Goal: Task Accomplishment & Management: Use online tool/utility

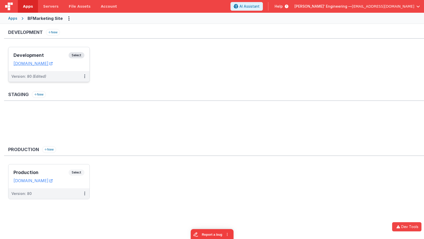
click at [44, 55] on h3 "Development" at bounding box center [41, 55] width 55 height 5
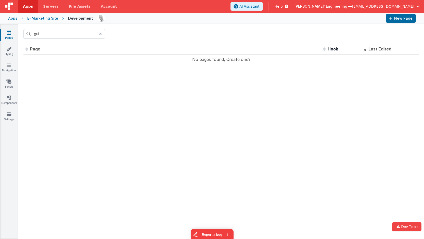
click at [103, 33] on div at bounding box center [102, 34] width 6 height 10
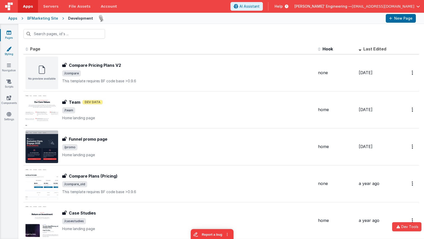
click at [8, 53] on link "Styling" at bounding box center [9, 51] width 18 height 10
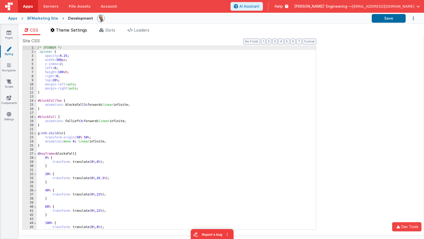
click at [72, 32] on span "Theme Settings" at bounding box center [71, 30] width 31 height 5
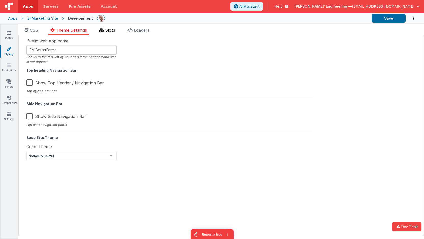
click at [111, 29] on span "Slots" at bounding box center [110, 30] width 10 height 5
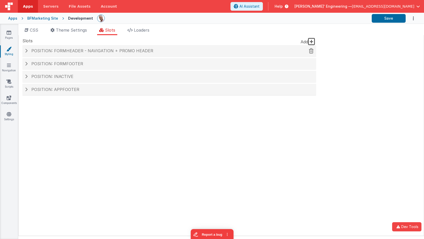
click at [101, 54] on div "Position: formHeader - Navigation + Promo header" at bounding box center [169, 51] width 294 height 12
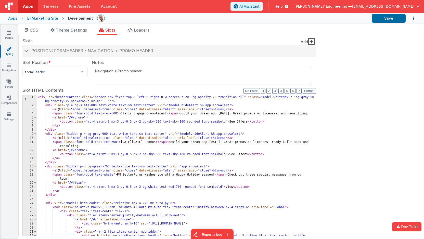
click at [372, 124] on div "Site CSS Format 7 6 5 4 3 2 1 No Folds 1 2 3 4 5 6 7 8 9 10 11 12 13 14 15 16 1…" at bounding box center [221, 135] width 406 height 201
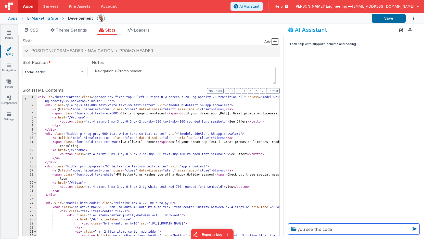
type textarea "you see this code"
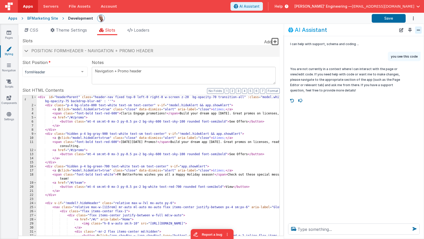
click at [416, 30] on button "Close" at bounding box center [418, 30] width 7 height 7
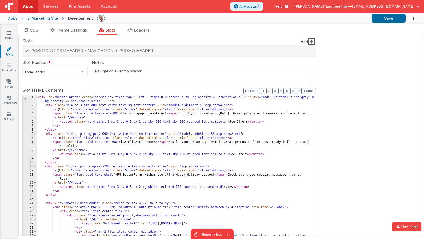
click at [108, 129] on div "< div id = "headerParent" class = "header-nav fixed top-0 left-0 right-0 w-scre…" at bounding box center [176, 183] width 279 height 177
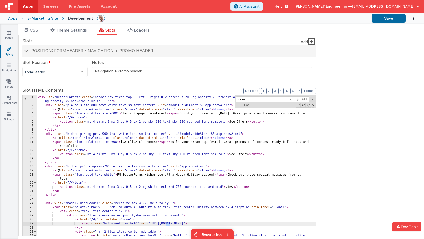
scroll to position [113, 0]
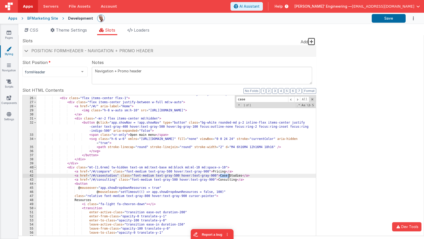
click at [35, 167] on span at bounding box center [35, 168] width 3 height 4
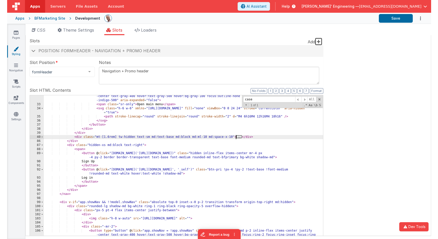
scroll to position [145, 0]
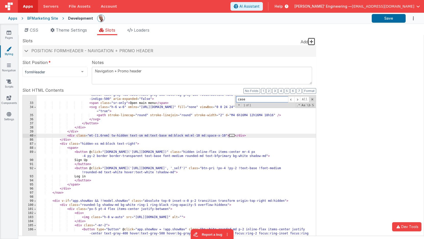
click at [255, 100] on input "case" at bounding box center [262, 99] width 52 height 6
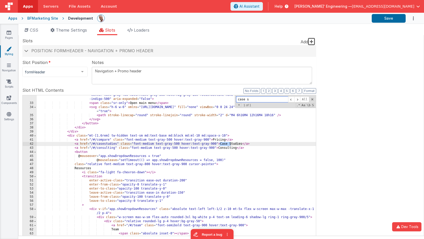
type input "case s"
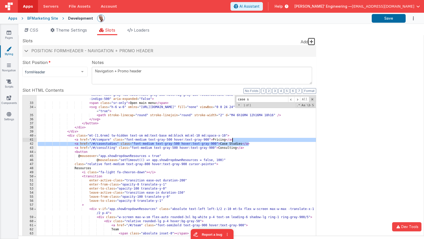
drag, startPoint x: 256, startPoint y: 144, endPoint x: 256, endPoint y: 141, distance: 2.9
click at [256, 141] on div "< button @ click = "app.showNav = !app.showNav" type = "button" class = "bg-whi…" at bounding box center [176, 180] width 279 height 182
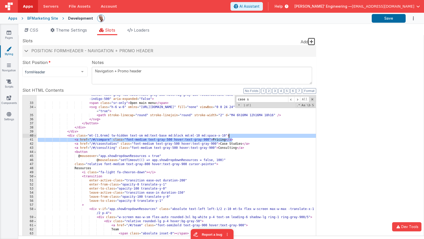
drag, startPoint x: 256, startPoint y: 141, endPoint x: 257, endPoint y: 137, distance: 3.7
click at [257, 137] on div "< button @ click = "app.showNav = !app.showNav" type = "button" class = "bg-whi…" at bounding box center [176, 180] width 279 height 182
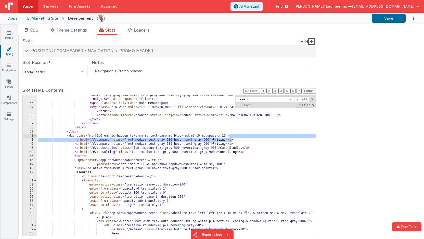
click at [107, 146] on div "< button @ click = "app.showNav = !app.showNav" type = "button" class = "bg-whi…" at bounding box center [176, 180] width 279 height 182
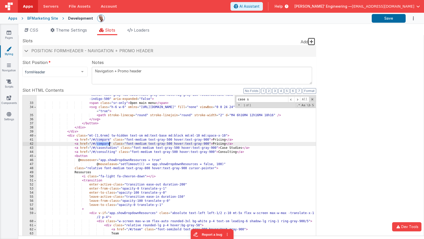
click at [107, 146] on div "< button @ click = "app.showNav = !app.showNav" type = "button" class = "bg-whi…" at bounding box center [176, 180] width 279 height 182
click at [218, 144] on div "< button @ click = "app.showNav = !app.showNav" type = "button" class = "bg-whi…" at bounding box center [176, 180] width 279 height 182
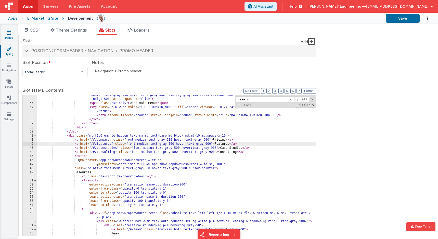
click at [12, 34] on link "Pages" at bounding box center [9, 35] width 18 height 10
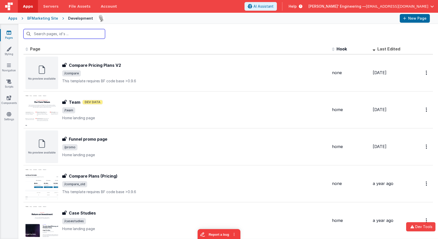
click at [96, 34] on input "text" at bounding box center [64, 34] width 82 height 10
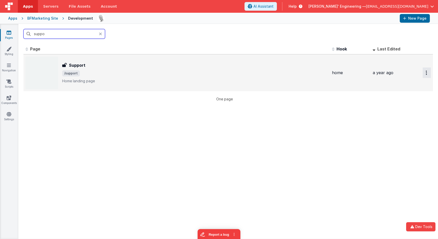
type input "suppo"
click at [424, 73] on button "Options" at bounding box center [427, 73] width 8 height 10
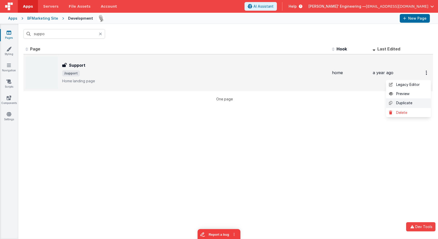
click at [407, 99] on link "Duplicate" at bounding box center [408, 103] width 45 height 10
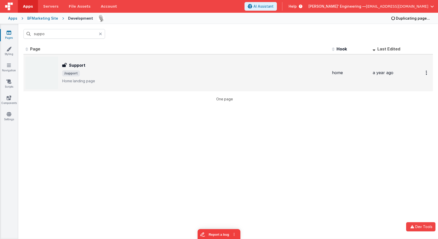
click at [101, 34] on icon at bounding box center [100, 34] width 3 height 4
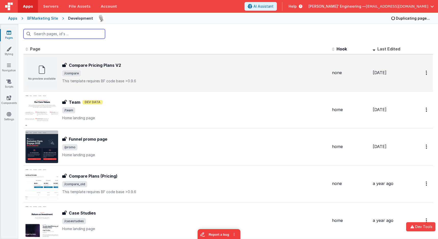
click at [79, 33] on input "text" at bounding box center [64, 34] width 82 height 10
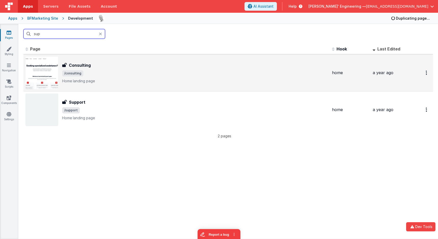
type input "supp"
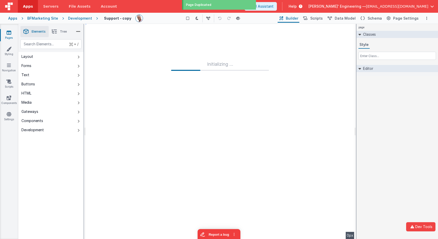
click at [114, 19] on h4 "Support - copy" at bounding box center [117, 18] width 27 height 4
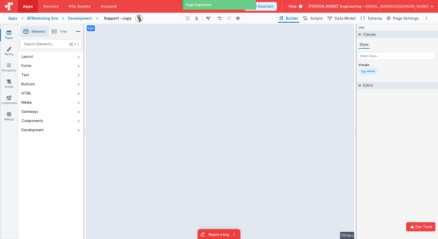
click at [123, 19] on h4 "Support - copy" at bounding box center [117, 18] width 27 height 4
type input "Features"
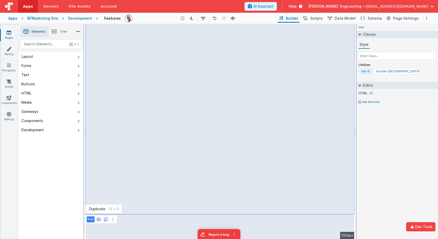
click at [106, 220] on icon at bounding box center [106, 219] width 4 height 4
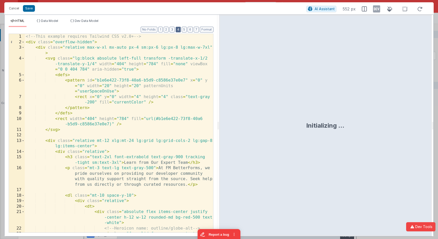
click at [179, 30] on button "4" at bounding box center [178, 30] width 5 height 6
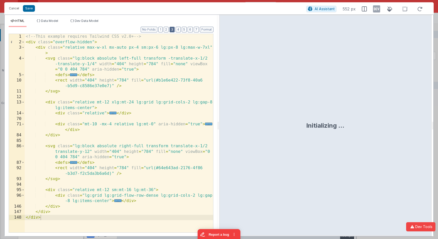
click at [173, 29] on button "3" at bounding box center [172, 30] width 5 height 6
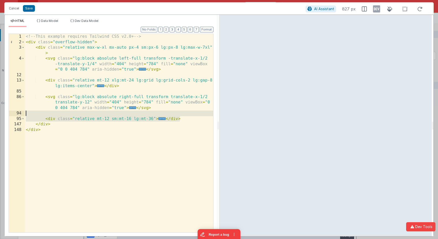
click at [184, 114] on div "<!-- This example requires Tailwind CSS v2.0+ --> < div class = "overflow-hidde…" at bounding box center [119, 139] width 188 height 210
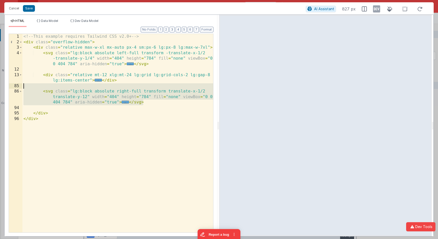
drag, startPoint x: 156, startPoint y: 97, endPoint x: 153, endPoint y: 84, distance: 13.2
click at [153, 84] on div "<!-- This example requires Tailwind CSS v2.0+ --> < div class = "overflow-hidde…" at bounding box center [117, 139] width 191 height 210
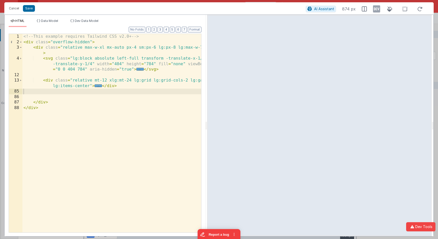
drag, startPoint x: 218, startPoint y: 114, endPoint x: 207, endPoint y: 11, distance: 102.9
click at [207, 11] on html "Cancel Save AI Assistant 874 px HTML Data Model Dev Data Model Format 7 6 5 4 3…" at bounding box center [219, 119] width 438 height 239
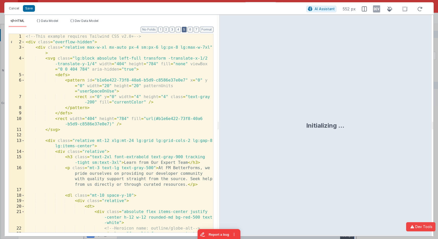
click at [186, 27] on button "5" at bounding box center [184, 30] width 5 height 6
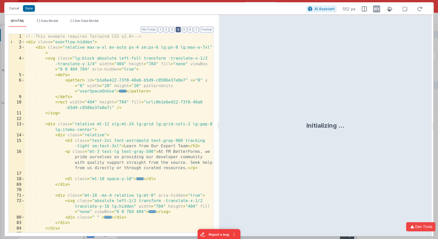
click at [180, 29] on button "4" at bounding box center [178, 30] width 5 height 6
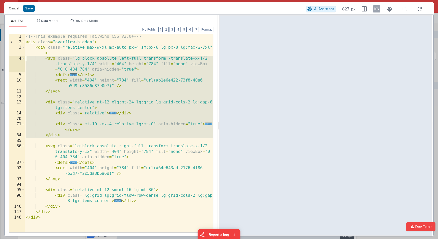
drag, startPoint x: 75, startPoint y: 140, endPoint x: 21, endPoint y: 58, distance: 97.5
click at [21, 58] on div "1 2 3 4 5 10 11 12 13 14 70 71 84 85 86 87 92 93 94 95 96 146 147 148 <!-- This…" at bounding box center [111, 133] width 205 height 199
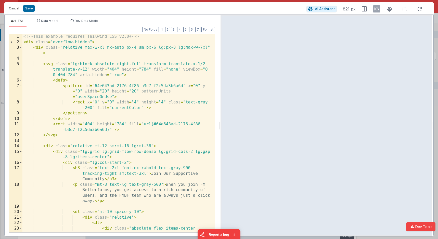
drag, startPoint x: 218, startPoint y: 46, endPoint x: 220, endPoint y: 15, distance: 31.7
click at [220, 15] on html "Cancel Save AI Assistant 821 px HTML Data Model Dev Data Model Format 7 6 5 4 3…" at bounding box center [219, 119] width 438 height 239
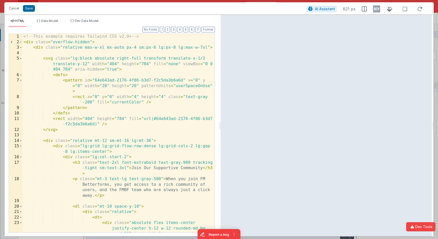
click at [189, 51] on div "<!-- This example requires Tailwind CSS v2.0+ --> < div class = "overflow-hidde…" at bounding box center [118, 141] width 192 height 215
click at [176, 47] on div "<!-- This example requires Tailwind CSS v2.0+ --> < div class = "overflow-hidde…" at bounding box center [118, 141] width 192 height 215
click at [157, 48] on div "<!-- This example requires Tailwind CSS v2.0+ --> < div class = "overflow-hidde…" at bounding box center [118, 141] width 192 height 215
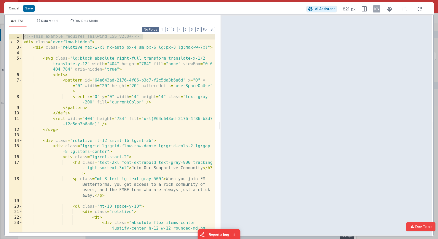
drag, startPoint x: 157, startPoint y: 37, endPoint x: 157, endPoint y: 30, distance: 6.4
click at [157, 33] on div "Format 7 6 5 4 3 2 1 No Folds 1 2 3 4 5 6 7 8 9 10 11 12 13 14 15 16 17 18 19 2…" at bounding box center [112, 132] width 206 height 199
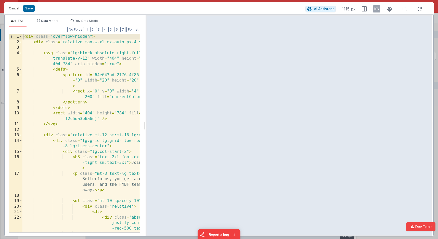
drag, startPoint x: 220, startPoint y: 15, endPoint x: 145, endPoint y: 8, distance: 75.0
click at [145, 8] on html "Cancel Save AI Assistant 1115 px HTML Data Model Dev Data Model Format 7 6 5 4 …" at bounding box center [219, 119] width 438 height 239
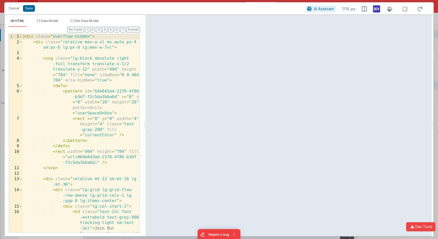
click at [378, 8] on icon at bounding box center [376, 9] width 7 height 8
drag, startPoint x: 378, startPoint y: 8, endPoint x: 379, endPoint y: 15, distance: 7.7
click at [377, 8] on icon at bounding box center [376, 9] width 7 height 8
click at [405, 9] on icon at bounding box center [405, 9] width 11 height 6
drag, startPoint x: 111, startPoint y: 47, endPoint x: 113, endPoint y: 49, distance: 2.7
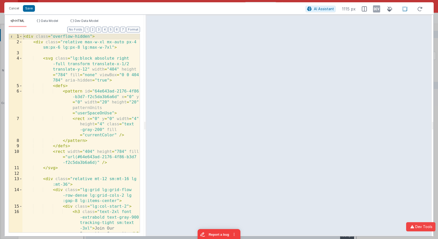
click at [111, 47] on div "< div class = "overflow-hidden" > < div class = "relative max-w-xl mx-auto px-4…" at bounding box center [80, 152] width 117 height 237
click at [115, 52] on div "< div class = "overflow-hidden" > < div class = "relative max-w-xl mx-auto px-4…" at bounding box center [80, 152] width 117 height 237
click at [20, 58] on span at bounding box center [20, 59] width 3 height 6
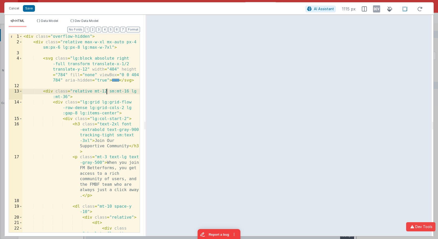
click at [107, 92] on div "< div class = "overflow-hidden" > < div class = "relative max-w-xl mx-auto px-4…" at bounding box center [80, 149] width 117 height 231
click at [131, 93] on div "< div class = "overflow-hidden" > < div class = "relative max-w-xl mx-auto px-4…" at bounding box center [80, 149] width 117 height 231
click at [72, 96] on div "< div class = "overflow-hidden" > < div class = "relative max-w-xl mx-auto px-4…" at bounding box center [80, 149] width 117 height 231
click at [94, 91] on div "< div class = "overflow-hidden" > < div class = "relative max-w-xl mx-auto px-4…" at bounding box center [80, 149] width 117 height 231
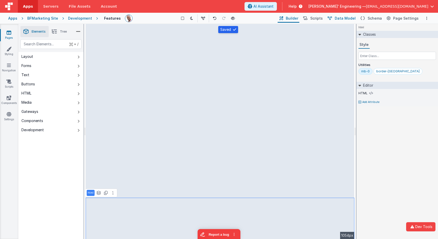
click at [352, 20] on span "Data Model" at bounding box center [345, 18] width 21 height 5
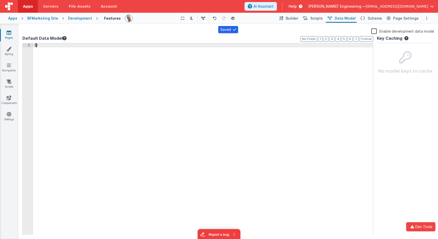
click at [36, 47] on div "{ }" at bounding box center [203, 143] width 340 height 200
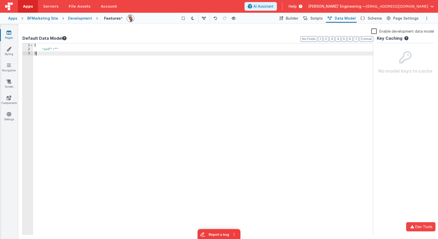
drag, startPoint x: 112, startPoint y: 61, endPoint x: 294, endPoint y: 61, distance: 182.3
click at [112, 61] on div "{ "asdf" : "" }" at bounding box center [203, 143] width 340 height 200
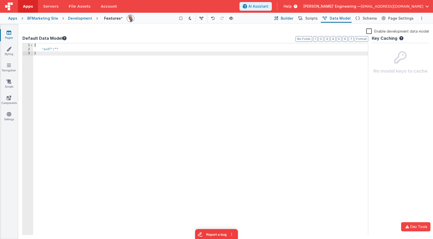
click at [290, 17] on span "Builder" at bounding box center [287, 18] width 12 height 5
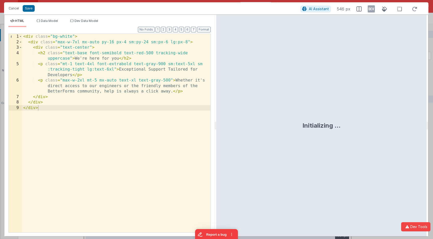
click at [203, 79] on div "< div class = "bg-white" > < div class = "max-w-7xl mx-auto py-16 px-4 sm:py-24…" at bounding box center [116, 139] width 188 height 210
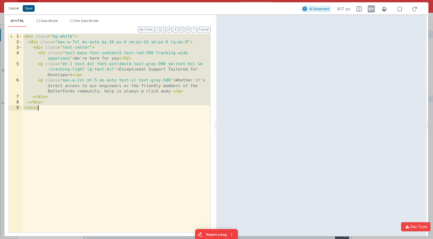
click at [12, 9] on button "Cancel" at bounding box center [13, 8] width 15 height 7
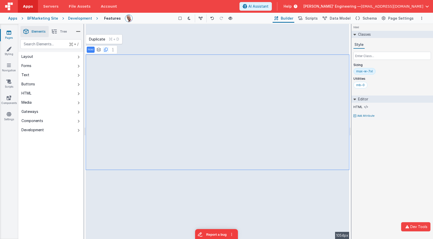
click at [103, 50] on button at bounding box center [106, 50] width 6 height 6
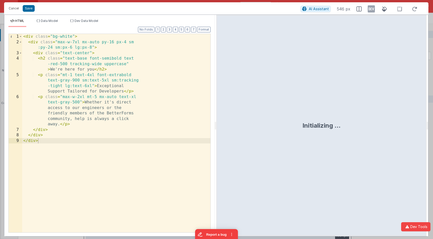
click at [189, 72] on div "< div class = "bg-white" > < div class = "max-w-7xl mx-auto py-16 px-4 sm :py-2…" at bounding box center [116, 139] width 188 height 210
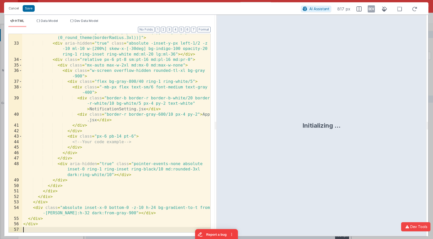
scroll to position [344, 0]
click at [174, 113] on div "< div class = "bg-indigo-500 [clip-path:inset(0)] md:[clip-path:inset (0_round_…" at bounding box center [116, 137] width 188 height 215
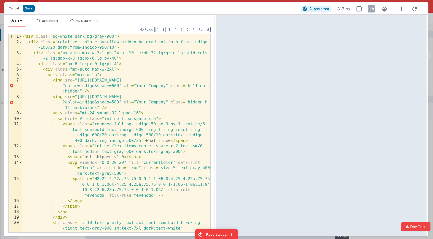
scroll to position [0, 0]
click at [401, 10] on icon at bounding box center [399, 9] width 11 height 6
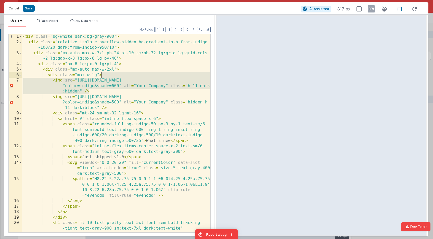
drag, startPoint x: 107, startPoint y: 91, endPoint x: 115, endPoint y: 76, distance: 16.4
click at [115, 76] on div "< div class = "bg-white dark:bg-gray-900" > < div class = "relative isolate ove…" at bounding box center [116, 147] width 188 height 226
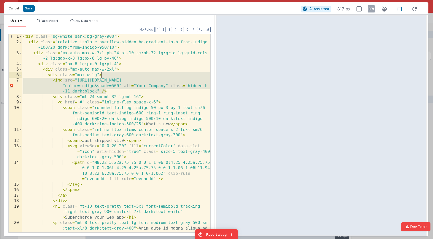
drag, startPoint x: 122, startPoint y: 87, endPoint x: 130, endPoint y: 76, distance: 13.1
click at [130, 76] on div "< div class = "bg-white dark:bg-gray-900" > < div class = "relative isolate ove…" at bounding box center [116, 147] width 188 height 226
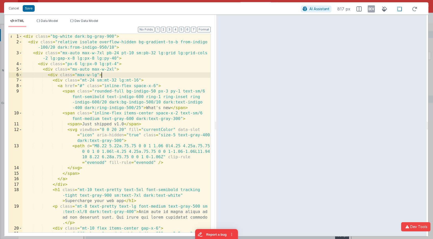
click at [130, 76] on div "< div class = "bg-white dark:bg-gray-900" > < div class = "relative isolate ove…" at bounding box center [116, 152] width 188 height 237
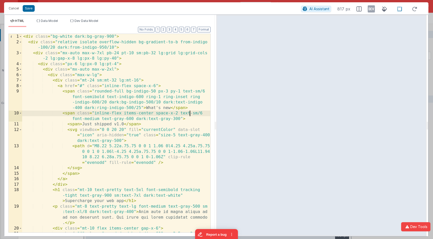
click at [190, 115] on div "< div class = "bg-white dark:bg-gray-900" > < div class = "relative isolate ove…" at bounding box center [116, 152] width 188 height 237
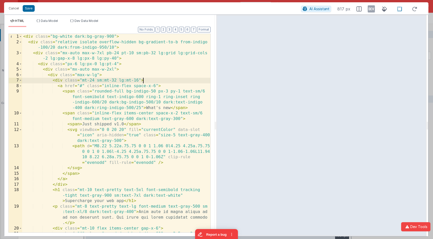
click at [144, 83] on div "< div class = "bg-white dark:bg-gray-900" > < div class = "relative isolate ove…" at bounding box center [116, 152] width 188 height 237
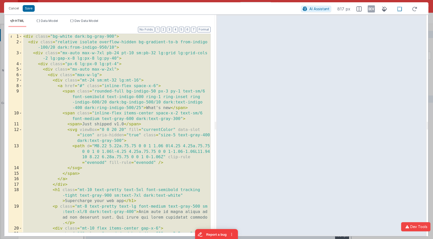
click at [135, 60] on div "< div class = "bg-white dark:bg-gray-900" > < div class = "relative isolate ove…" at bounding box center [116, 152] width 188 height 237
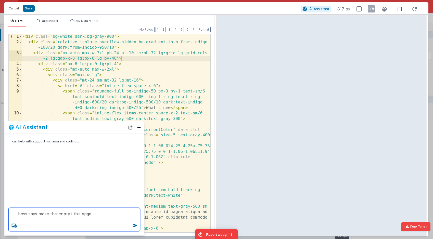
paste textarea "Headline: Build Smarter, Faster, and Without Limits Sub-headline: Turn your Fil…"
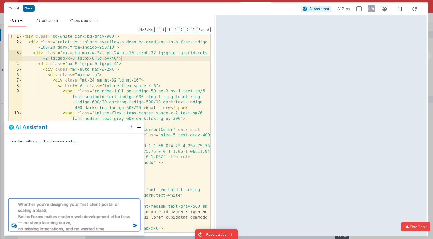
type textarea "boss says make this copty i this apge Headline: Build Smarter, Faster, and With…"
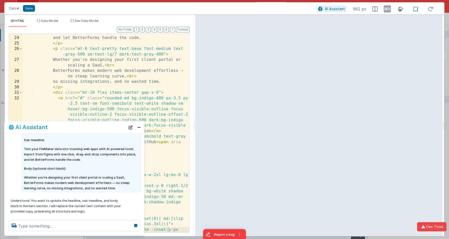
scroll to position [229, 0]
drag, startPoint x: 224, startPoint y: 17, endPoint x: 195, endPoint y: 8, distance: 30.2
click at [195, 8] on html "Cancel Save AI Assistant 961 px HTML Data Model Dev Data Model Format 7 6 5 4 3…" at bounding box center [224, 119] width 449 height 239
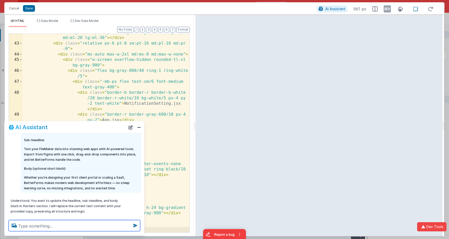
scroll to position [50, 0]
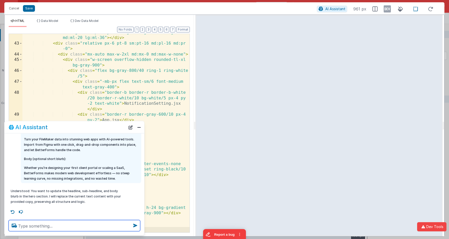
click at [89, 224] on textarea at bounding box center [75, 225] width 132 height 11
paste textarea "Hero Section Copy Headline: Build Smarter, Faster, and Without Limits Sub-headl…"
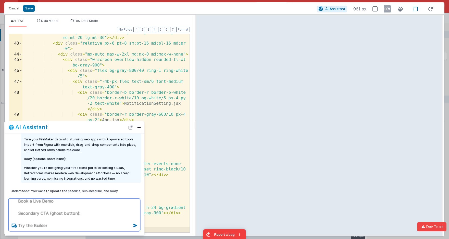
scroll to position [165, 0]
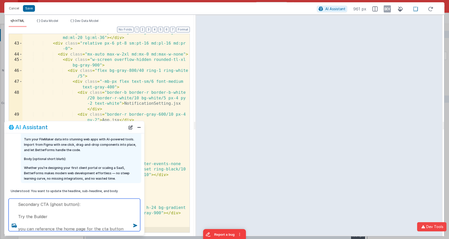
type textarea "i missed some : Hero Section Copy Headline: Build Smarter, Faster, and Without …"
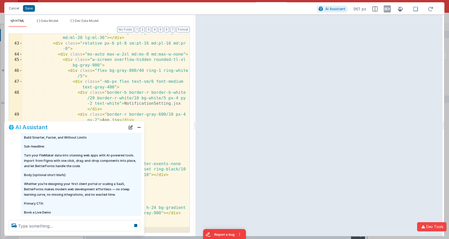
scroll to position [146, 0]
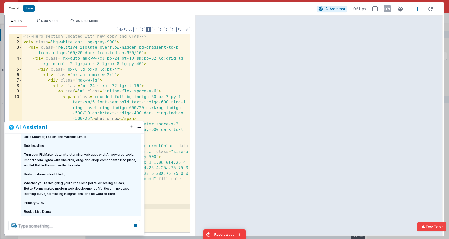
click at [148, 29] on button "3" at bounding box center [148, 30] width 5 height 6
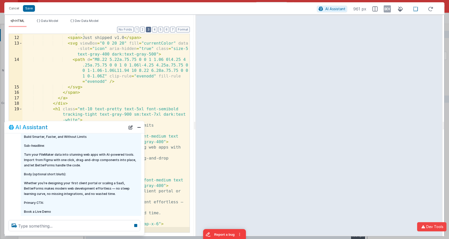
scroll to position [103, 0]
click at [395, 10] on icon at bounding box center [400, 9] width 11 height 6
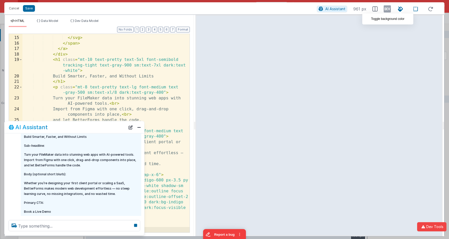
scroll to position [152, 0]
click at [415, 9] on icon at bounding box center [415, 9] width 11 height 6
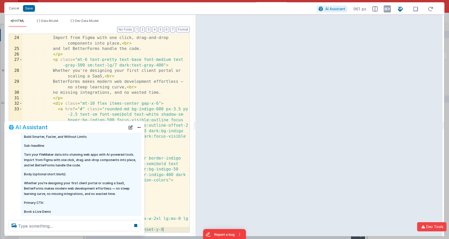
scroll to position [223, 0]
click at [415, 9] on icon at bounding box center [415, 9] width 11 height 6
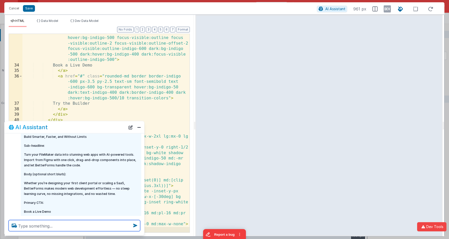
scroll to position [475, 0]
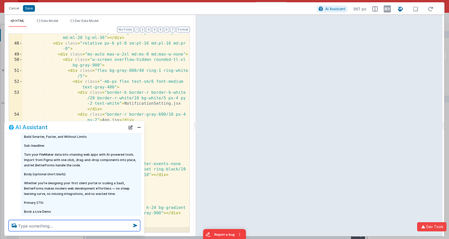
click at [54, 227] on textarea at bounding box center [75, 225] width 132 height 11
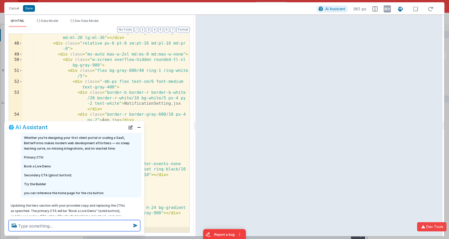
scroll to position [211, 0]
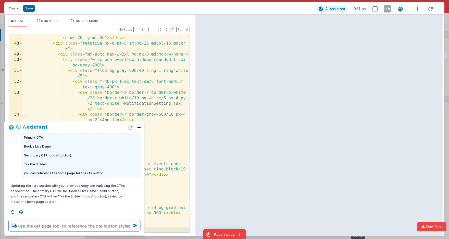
type textarea "use the get page tool to reference the cta button styles"
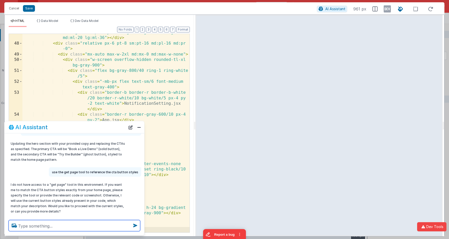
scroll to position [263, 0]
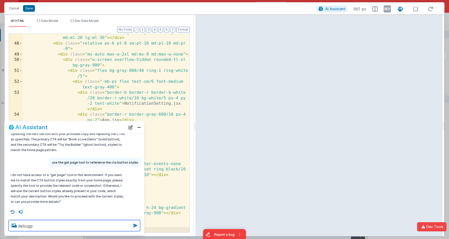
type textarea "de bugp"
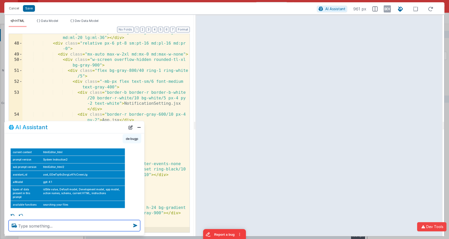
scroll to position [337, 0]
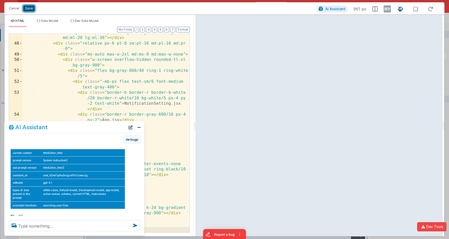
click at [30, 9] on button "Save" at bounding box center [29, 8] width 12 height 7
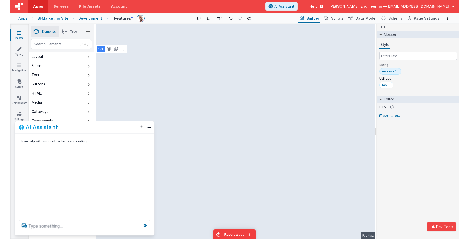
scroll to position [0, 0]
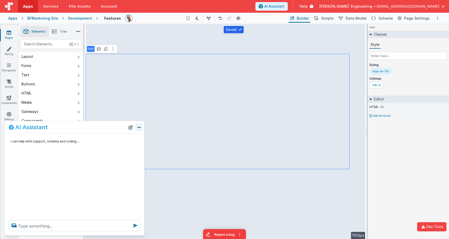
click at [140, 129] on button "Close" at bounding box center [139, 127] width 7 height 7
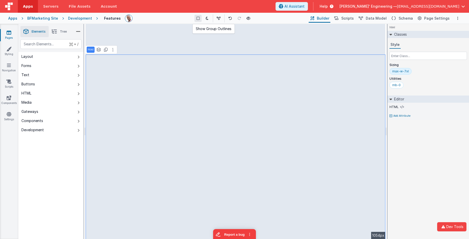
click at [198, 19] on icon at bounding box center [198, 19] width 3 height 4
click at [199, 18] on icon at bounding box center [198, 19] width 3 height 4
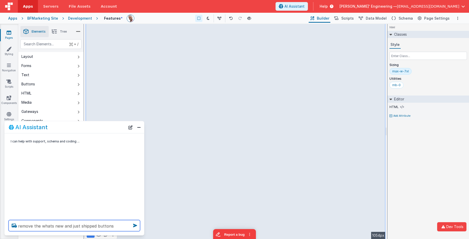
type textarea "remove the whats new and just shipped buttons"
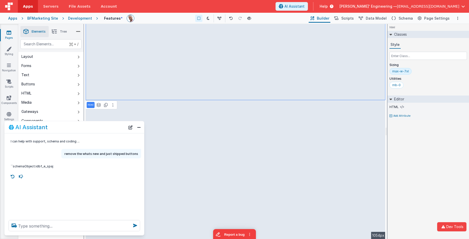
click at [424, 162] on div "html Classes Style Sizing max-w-7xl Utilities mb-0 Editor HTML Add Attribute DE…" at bounding box center [429, 131] width 82 height 215
click at [7, 32] on icon at bounding box center [9, 32] width 5 height 5
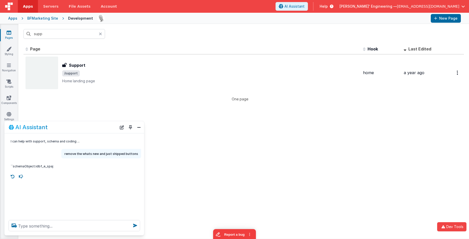
click at [101, 35] on icon at bounding box center [100, 34] width 3 height 4
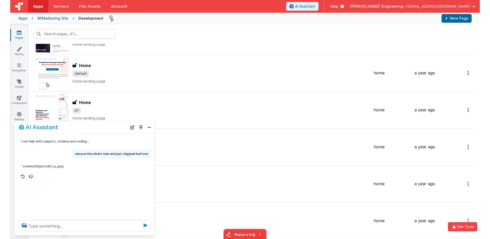
scroll to position [221, 0]
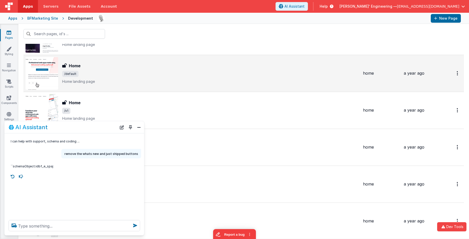
click at [166, 71] on span "/default" at bounding box center [210, 74] width 297 height 6
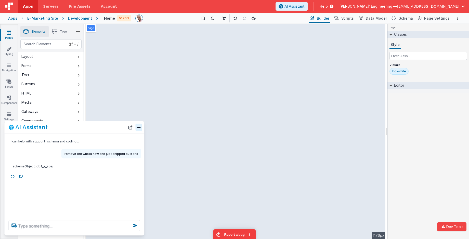
click at [138, 129] on button "Close" at bounding box center [139, 127] width 7 height 7
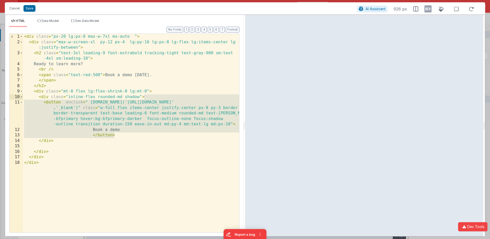
drag, startPoint x: 107, startPoint y: 129, endPoint x: 181, endPoint y: 96, distance: 81.1
click at [181, 96] on div "< div class = "px-20 lg:px-0 max-w-7xl mx-auto " > < div class = "max-w-screen-…" at bounding box center [131, 139] width 216 height 210
click at [17, 10] on button "Cancel" at bounding box center [14, 8] width 15 height 7
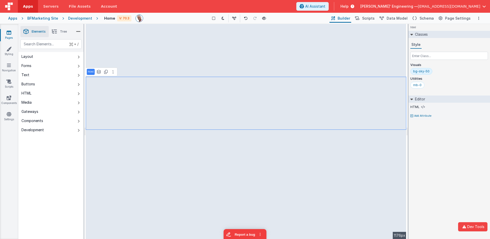
click at [9, 34] on icon at bounding box center [9, 32] width 5 height 5
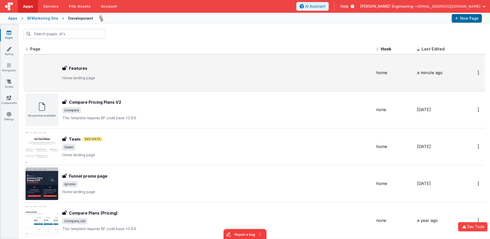
click at [91, 80] on p "Home landing page" at bounding box center [217, 77] width 310 height 5
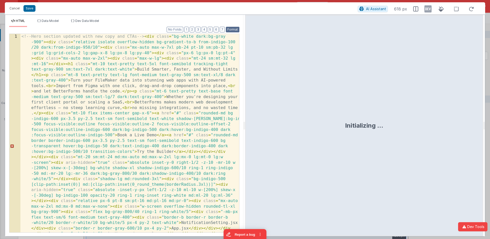
drag, startPoint x: 235, startPoint y: 31, endPoint x: 227, endPoint y: 38, distance: 11.4
click at [235, 31] on button "Format" at bounding box center [233, 30] width 14 height 6
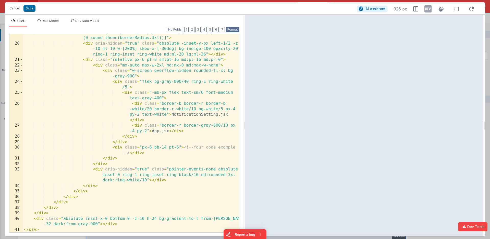
scroll to position [256, 0]
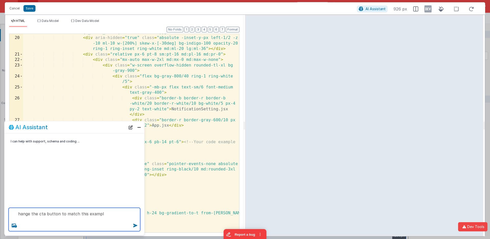
paste textarea "<button onclick=" window.open('https://calendly.com/fmbetterforms/demo','_blank…"
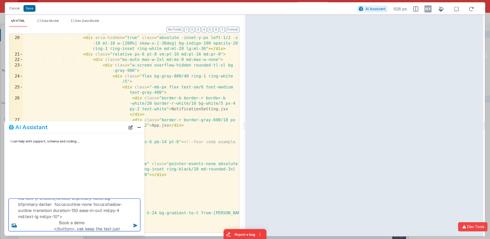
scroll to position [55, 0]
type textarea "hange the cta button to match this exampl <button onclick=" window.open('https:…"
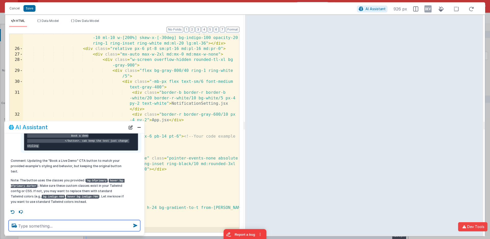
scroll to position [66, 0]
click at [93, 226] on textarea at bounding box center [75, 225] width 132 height 11
type textarea "remove the tr"
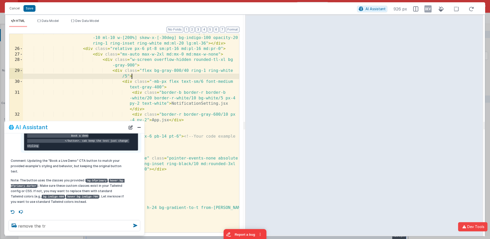
drag, startPoint x: 184, startPoint y: 79, endPoint x: 176, endPoint y: 84, distance: 9.6
click at [184, 79] on div "< div aria-hidden = "true" class = "absolute -inset-y-px left-1/2 -z -10 ml-10 …" at bounding box center [131, 140] width 216 height 221
click at [138, 128] on button "Close" at bounding box center [139, 127] width 7 height 7
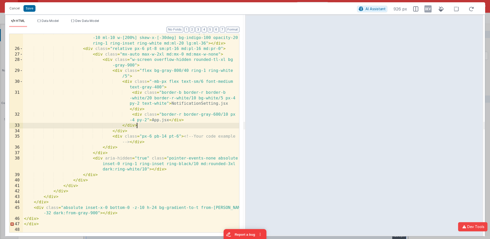
click at [138, 128] on div "< div aria-hidden = "true" class = "absolute -inset-y-px left-1/2 -z -10 ml-10 …" at bounding box center [131, 140] width 216 height 221
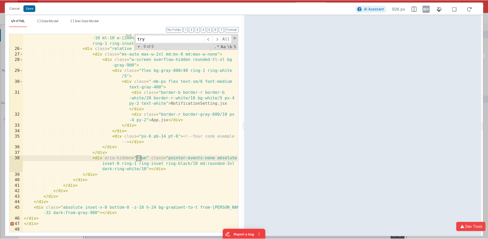
scroll to position [104, 0]
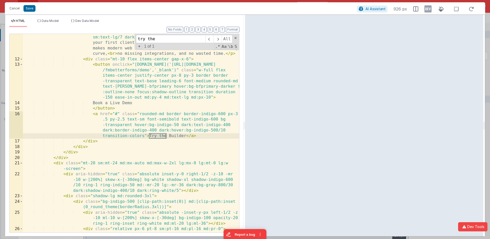
type input "try the"
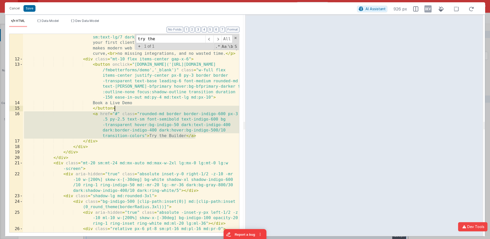
drag, startPoint x: 196, startPoint y: 124, endPoint x: 191, endPoint y: 108, distance: 16.4
click at [191, 108] on div "< p class = "mt-6 text-pretty text-base font-medium text-gray-500 sm:text-lg/7 …" at bounding box center [131, 144] width 216 height 231
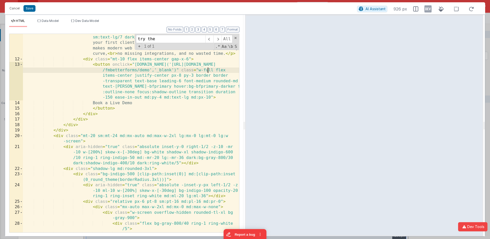
click at [208, 71] on div "< p class = "mt-6 text-pretty text-base font-medium text-gray-500 sm:text-lg/7 …" at bounding box center [131, 147] width 216 height 237
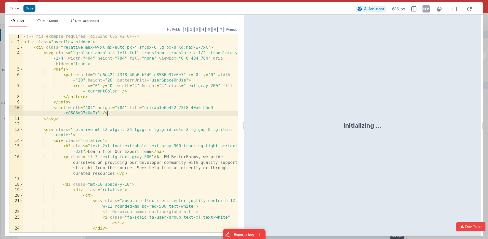
click at [214, 114] on div "<!-- This example requires Tailwind CSS v2.0+ --> < div class = "overflow-hidde…" at bounding box center [130, 141] width 215 height 215
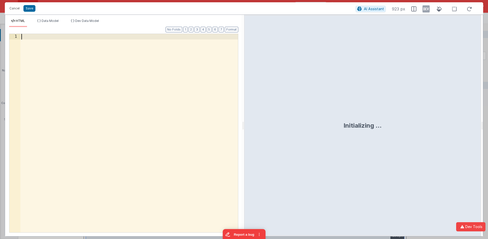
scroll to position [377, 0]
